Goal: Information Seeking & Learning: Learn about a topic

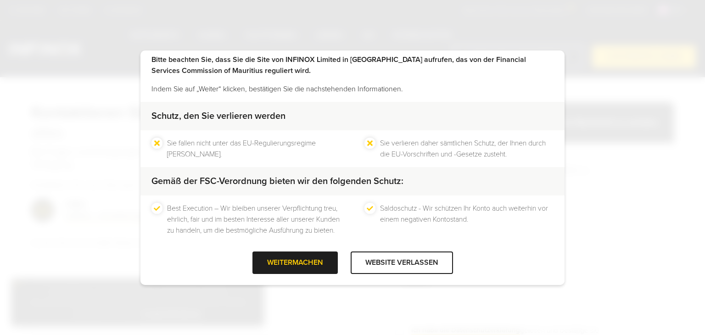
scroll to position [43, 0]
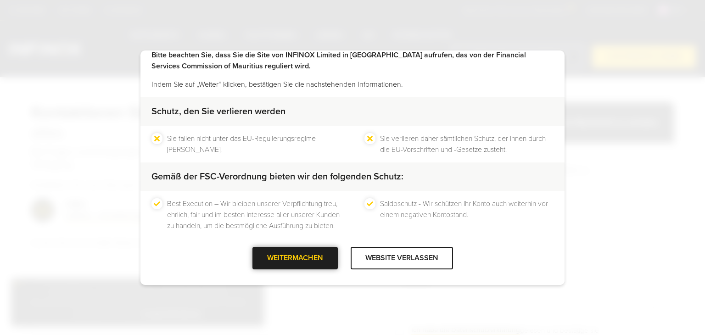
click at [284, 258] on div "WEITERMACHEN" at bounding box center [294, 258] width 85 height 22
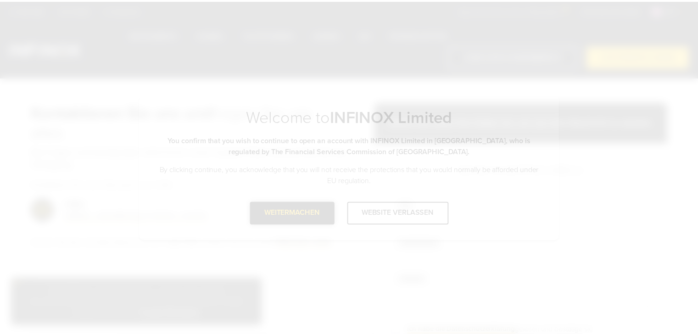
scroll to position [0, 0]
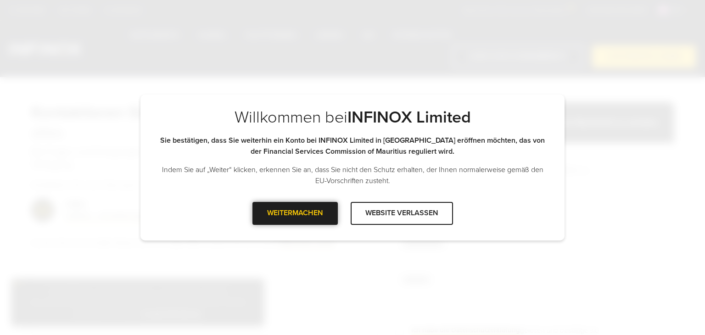
click at [293, 214] on div "WEITERMACHEN" at bounding box center [294, 213] width 85 height 22
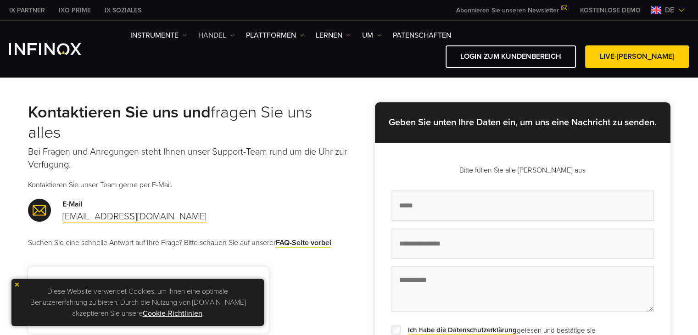
click at [231, 35] on img at bounding box center [232, 35] width 5 height 5
click at [284, 35] on font "PLATTFORMEN" at bounding box center [271, 35] width 50 height 9
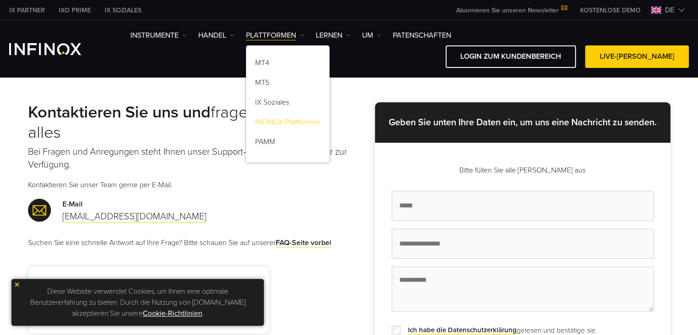
click at [274, 119] on font "INFINOX-Plattformen" at bounding box center [287, 121] width 65 height 9
click at [17, 283] on img at bounding box center [17, 284] width 6 height 6
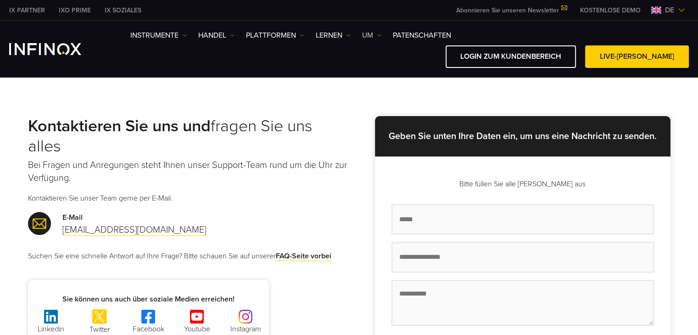
click at [381, 35] on img at bounding box center [379, 35] width 5 height 5
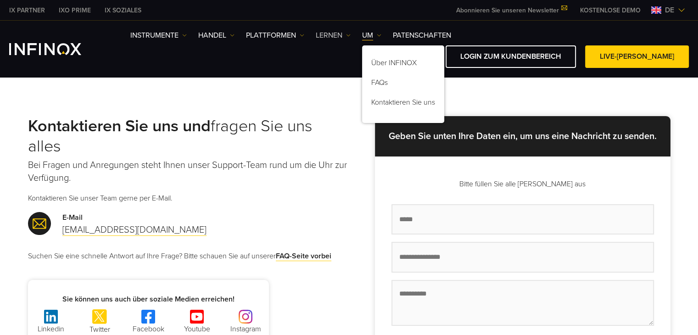
click at [348, 33] on img at bounding box center [348, 35] width 5 height 5
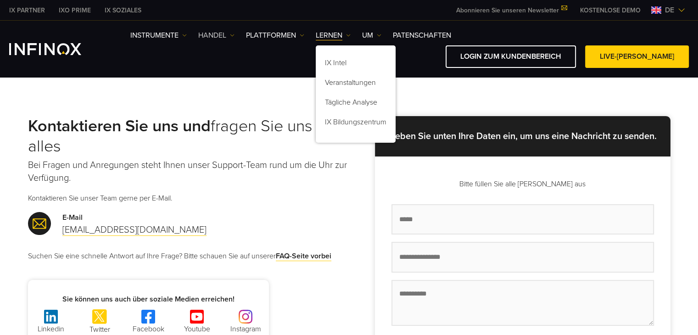
click at [231, 34] on img at bounding box center [232, 35] width 5 height 5
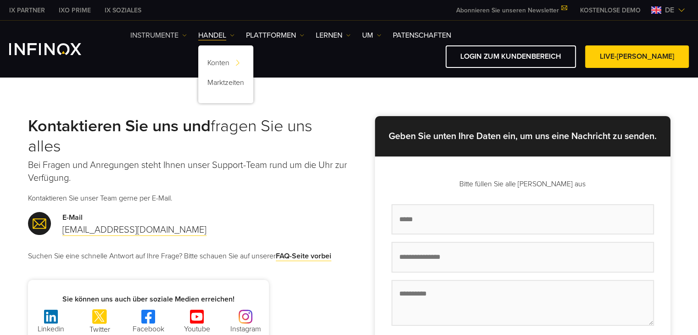
click at [186, 35] on img at bounding box center [184, 35] width 5 height 5
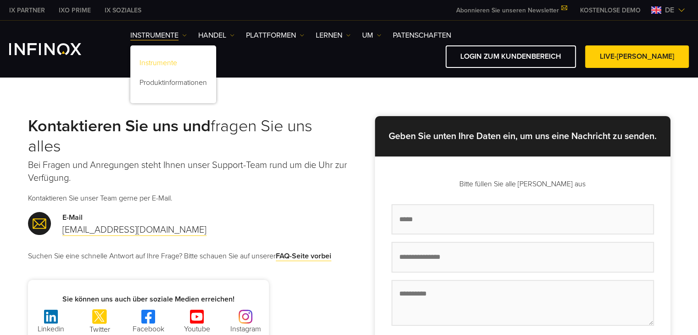
click at [176, 62] on font "Instrumente" at bounding box center [159, 62] width 38 height 9
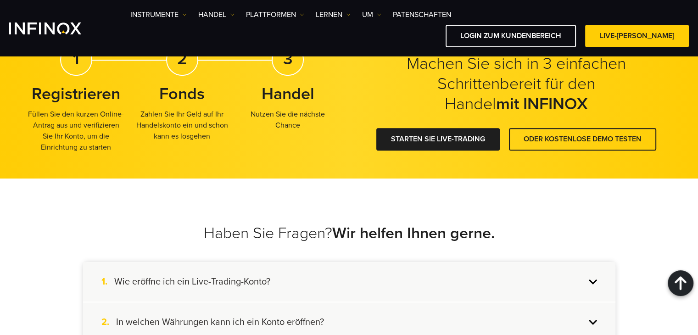
scroll to position [918, 0]
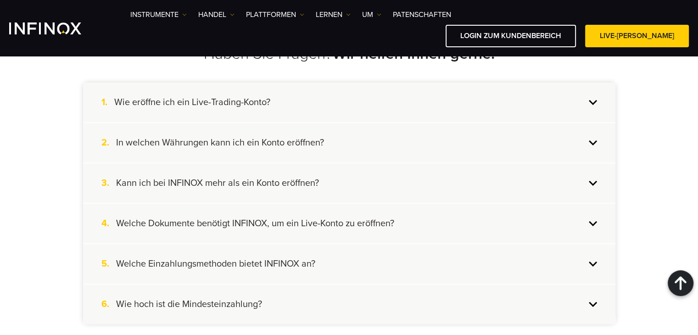
click at [312, 138] on font "In welchen Währungen kann ich ein Konto eröffnen?" at bounding box center [220, 142] width 208 height 11
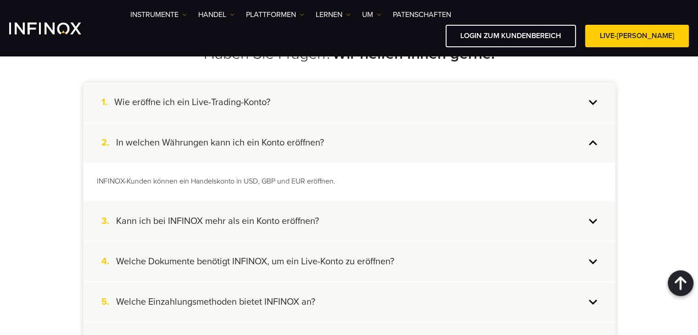
click at [257, 217] on font "Kann ich bei INFINOX mehr als ein Konto eröffnen?" at bounding box center [217, 221] width 203 height 11
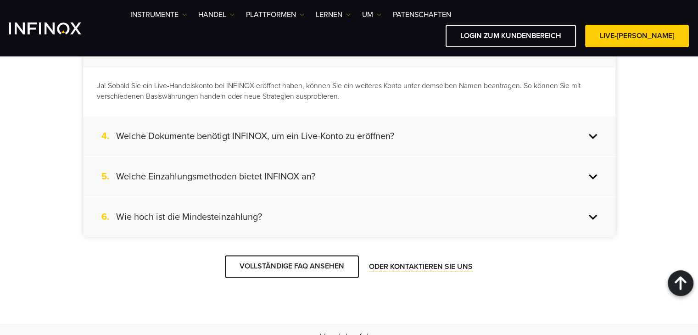
scroll to position [1055, 0]
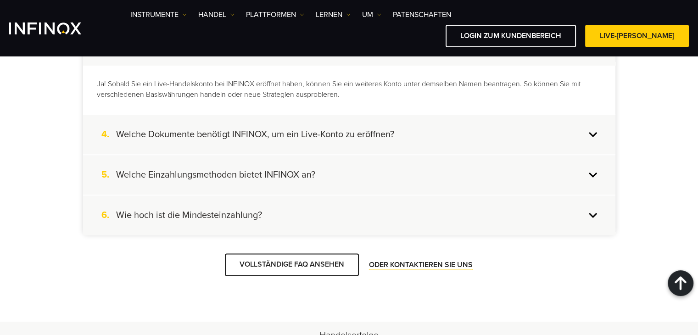
click at [299, 129] on font "Welche Dokumente benötigt INFINOX, um ein Live-Konto zu eröffnen?" at bounding box center [255, 134] width 278 height 11
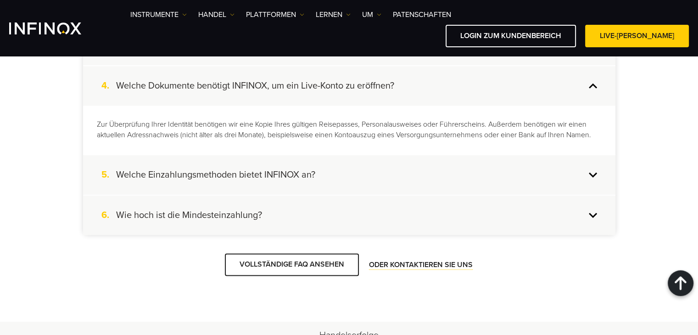
click at [234, 169] on font "Welche Einzahlungsmethoden bietet INFINOX an?" at bounding box center [215, 174] width 199 height 11
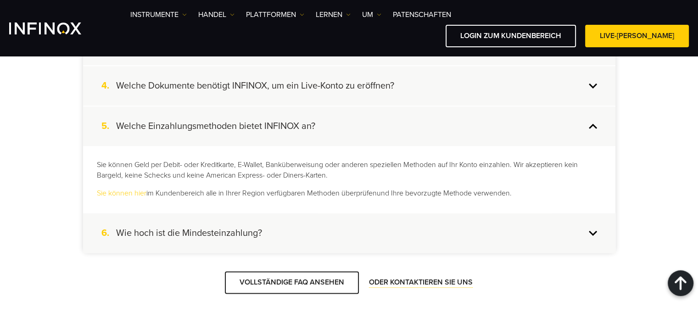
click at [222, 228] on font "Wie hoch ist die Mindesteinzahlung?" at bounding box center [189, 233] width 146 height 11
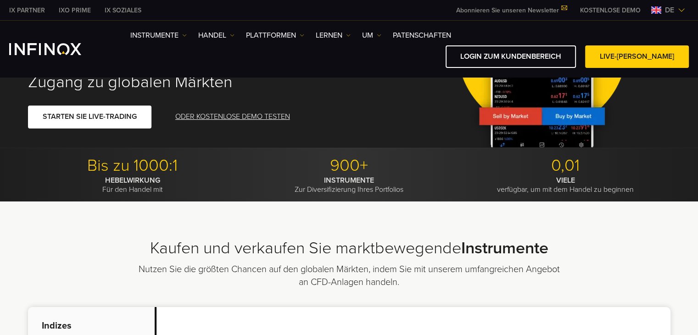
scroll to position [0, 0]
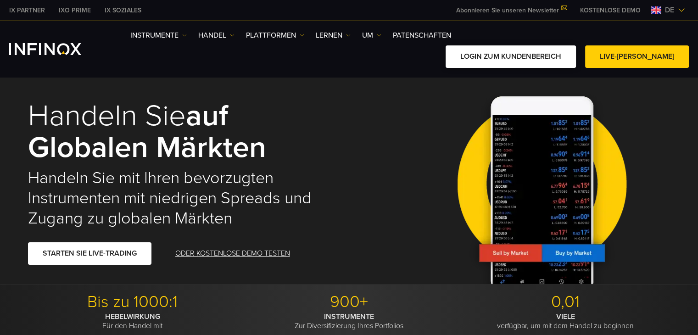
click at [491, 53] on font "LOGIN ZUM KUNDENBEREICH" at bounding box center [510, 56] width 101 height 9
